Goal: Find specific page/section: Find specific page/section

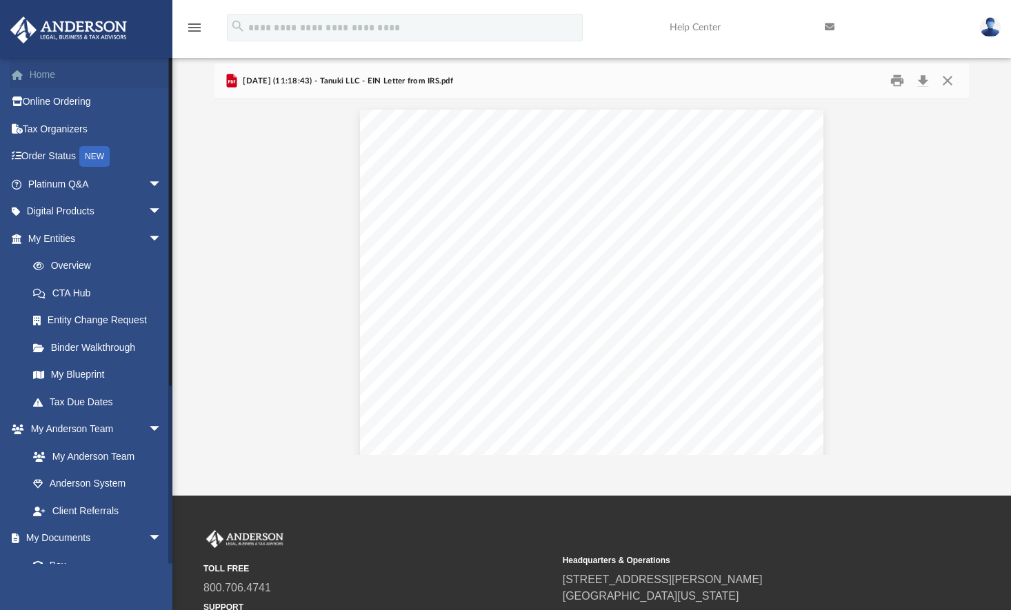
scroll to position [303, 745]
click at [30, 77] on link "Home" at bounding box center [96, 75] width 173 height 28
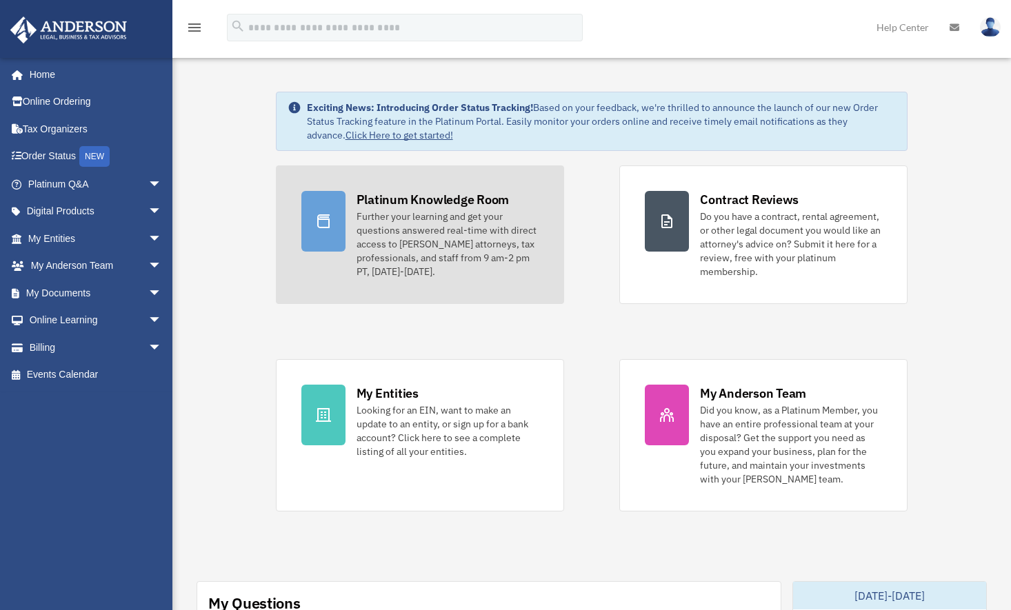
click at [392, 192] on div "Platinum Knowledge Room" at bounding box center [433, 199] width 153 height 17
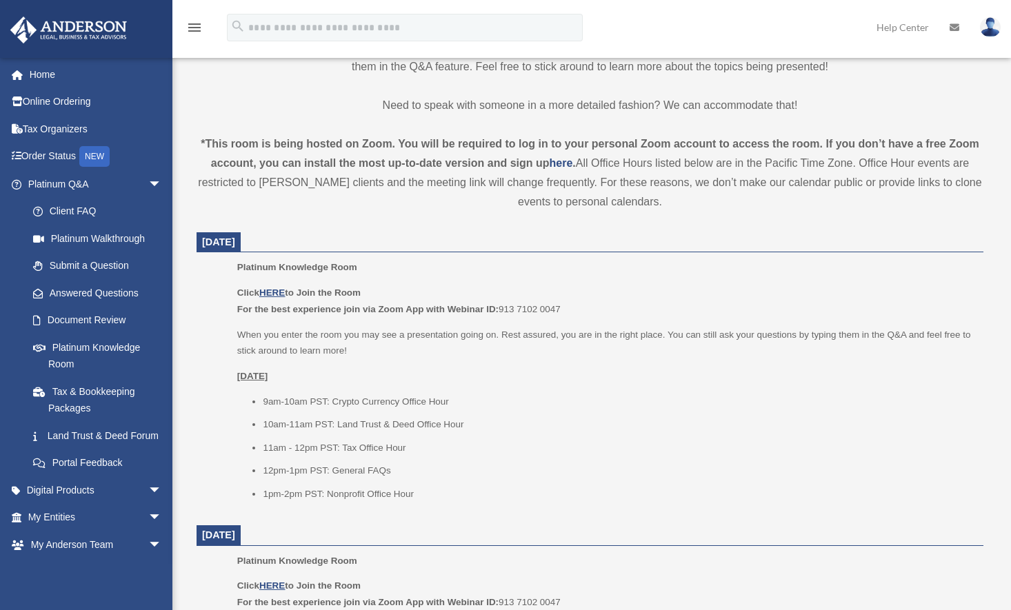
scroll to position [414, 0]
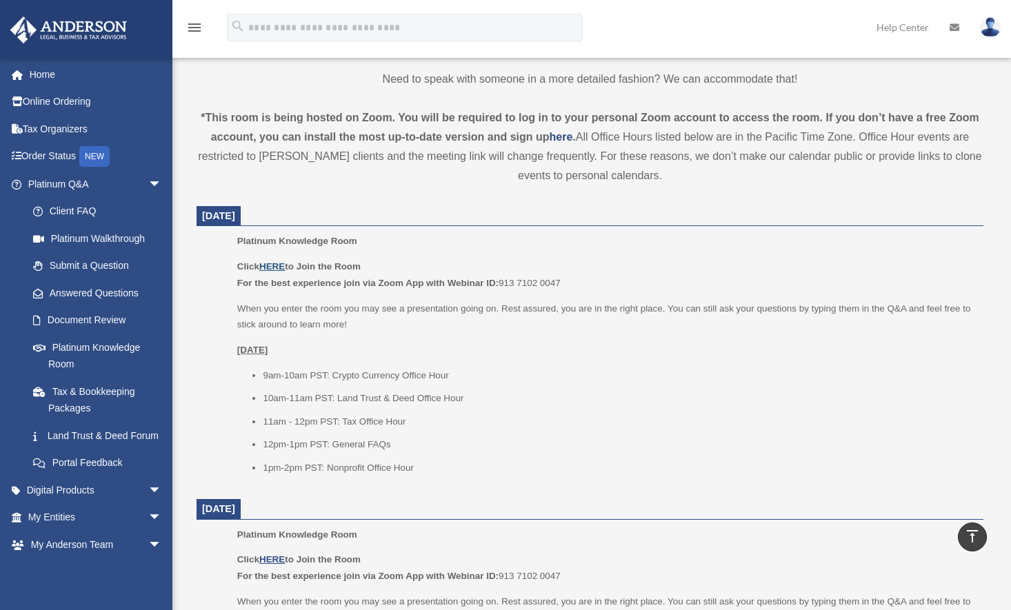
click at [279, 269] on u "HERE" at bounding box center [272, 266] width 26 height 10
